Goal: Information Seeking & Learning: Learn about a topic

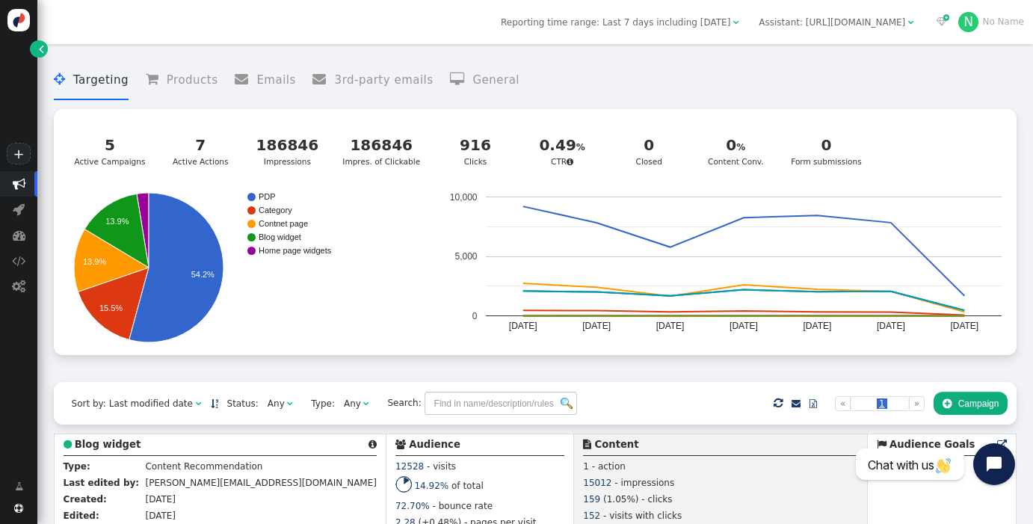
click at [914, 22] on span "" at bounding box center [911, 22] width 6 height 9
click at [914, 21] on span "" at bounding box center [911, 22] width 6 height 9
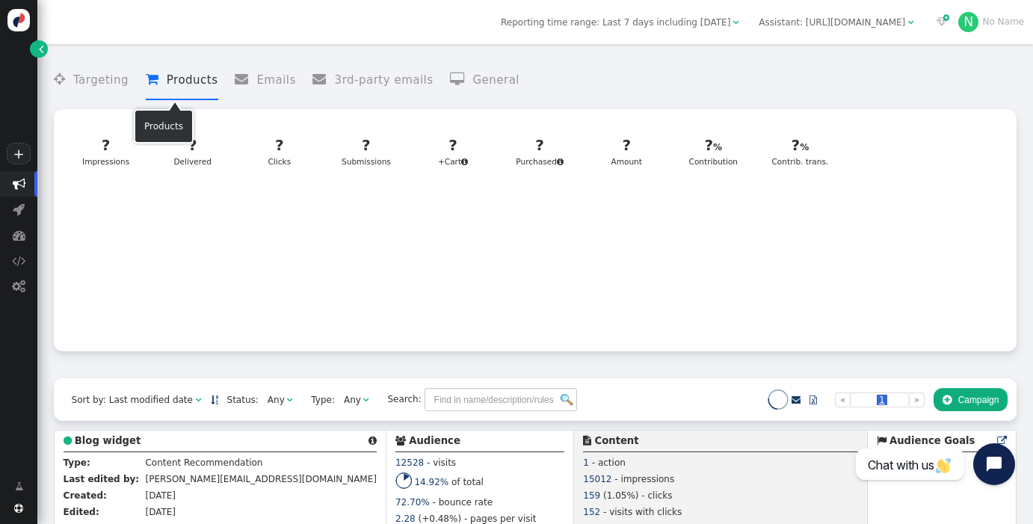
click at [182, 83] on li " Products" at bounding box center [182, 81] width 72 height 40
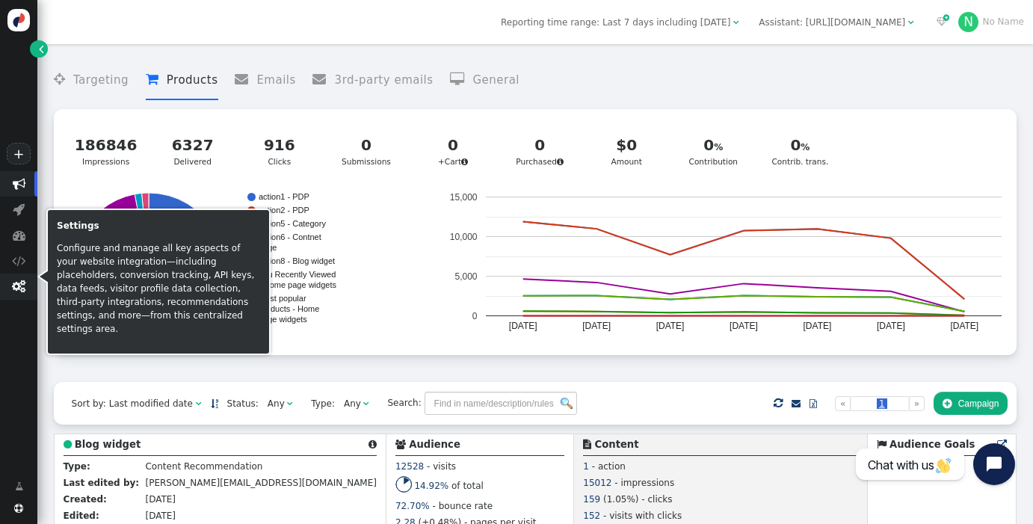
click at [18, 286] on span "" at bounding box center [18, 286] width 13 height 13
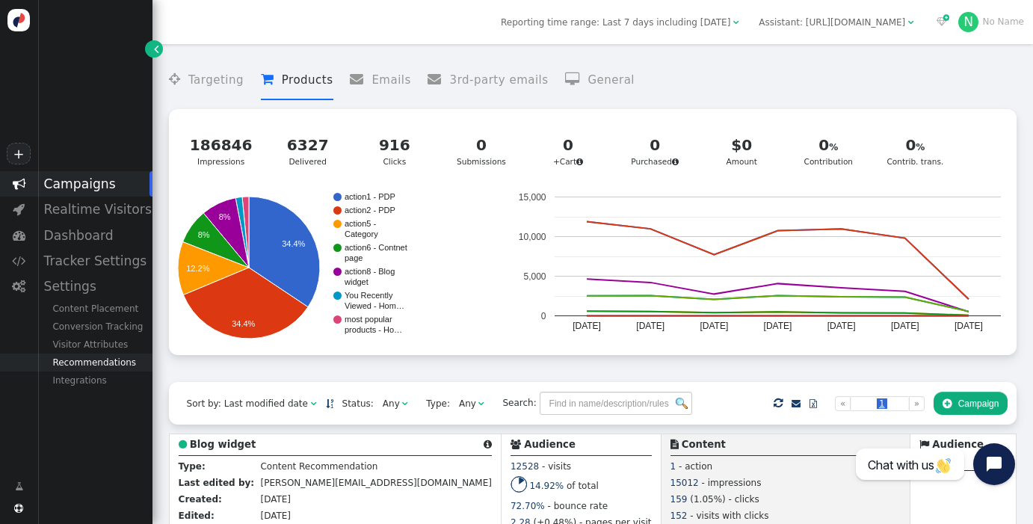
click at [104, 364] on div "Recommendations" at bounding box center [94, 362] width 115 height 18
click at [124, 380] on div "Product Catalog" at bounding box center [94, 380] width 115 height 18
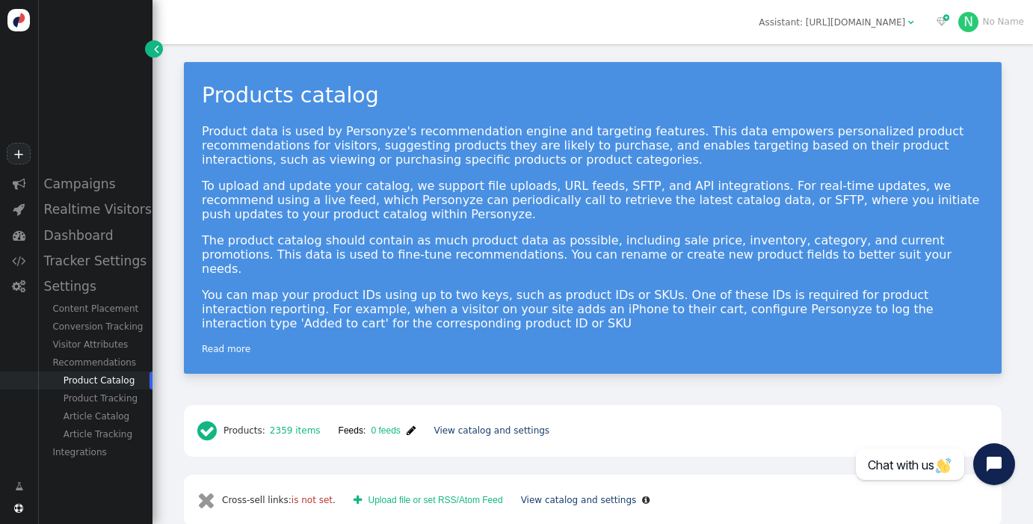
click at [407, 425] on span "" at bounding box center [411, 430] width 9 height 10
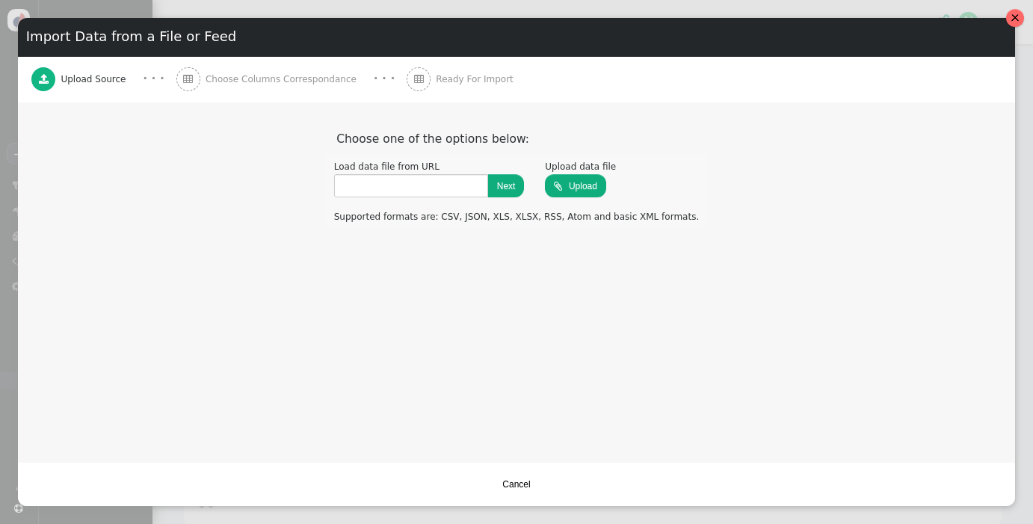
click at [1011, 21] on div at bounding box center [1015, 18] width 18 height 18
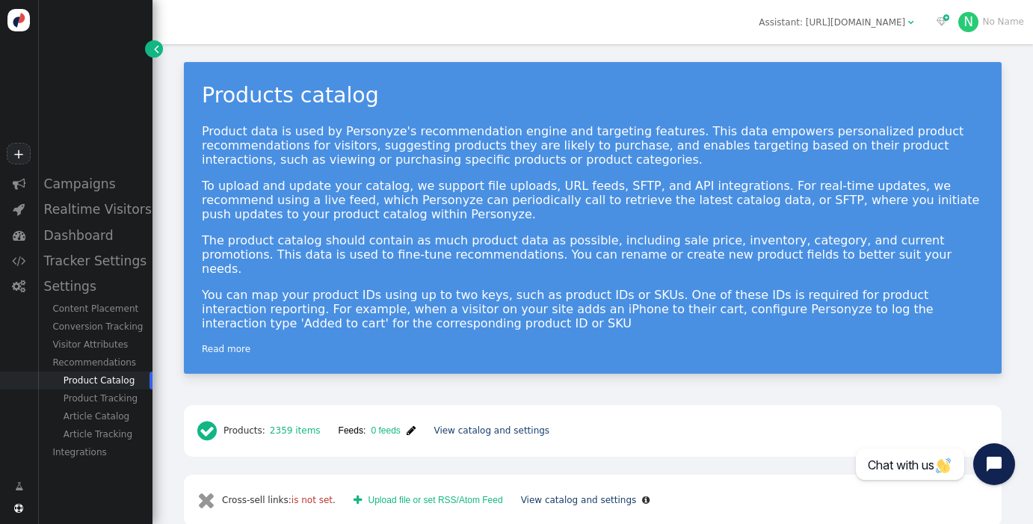
click at [381, 425] on span "0 feeds" at bounding box center [382, 430] width 35 height 10
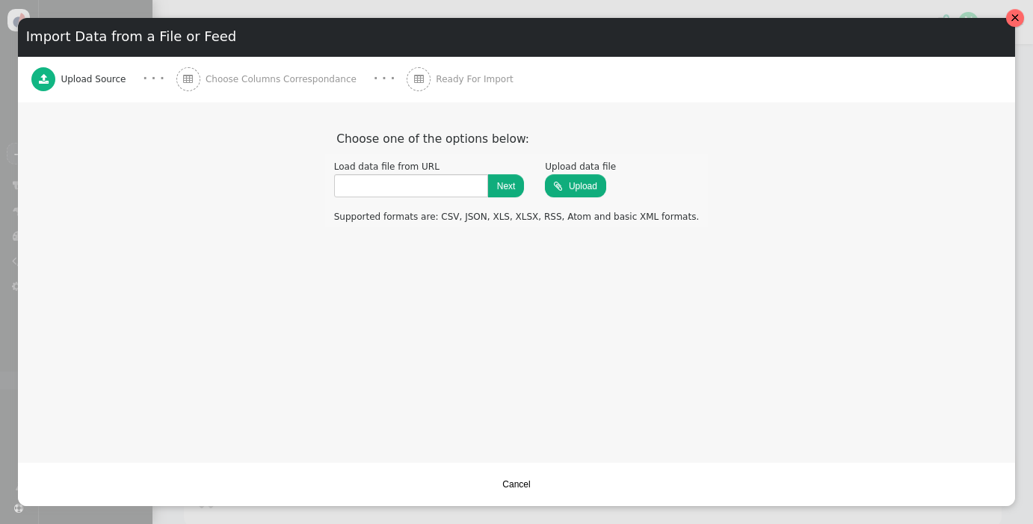
click at [1013, 21] on div at bounding box center [1014, 17] width 9 height 9
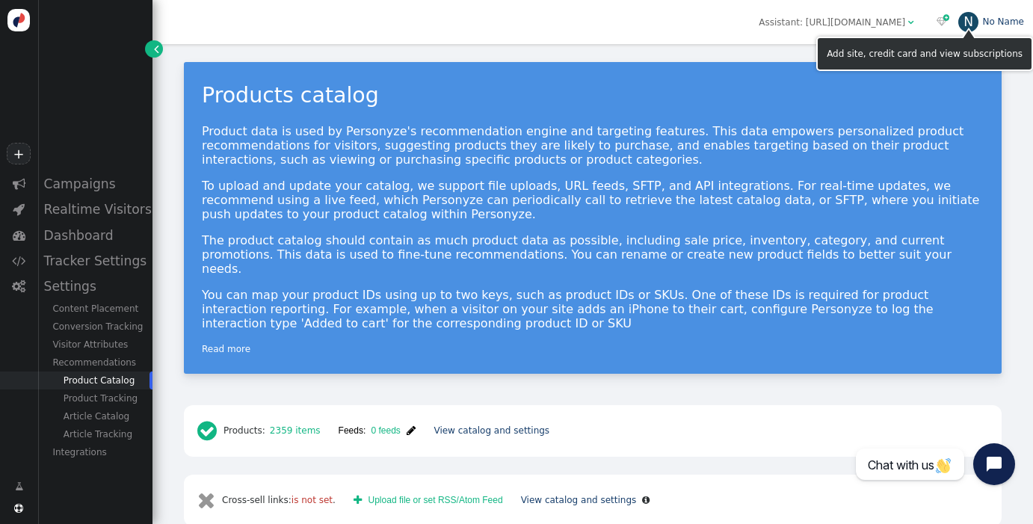
click at [976, 25] on div "N" at bounding box center [968, 22] width 20 height 20
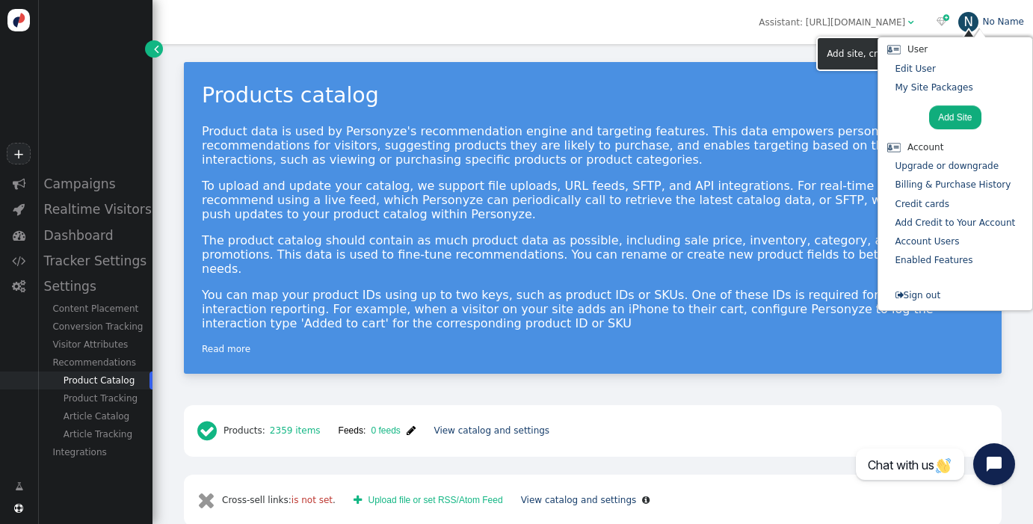
click at [974, 23] on div "N" at bounding box center [968, 22] width 20 height 20
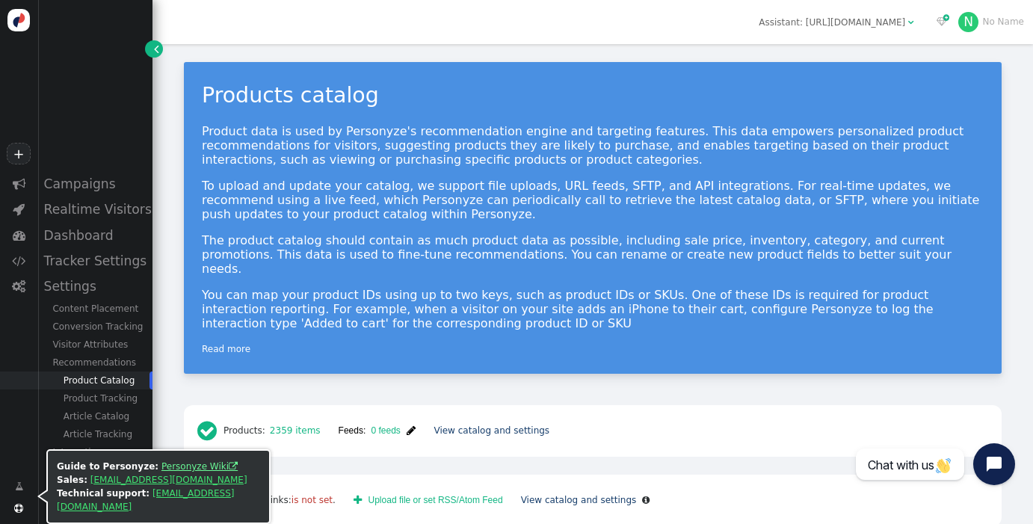
click at [173, 472] on link "Personyze Wiki " at bounding box center [199, 466] width 76 height 10
